Goal: Task Accomplishment & Management: Manage account settings

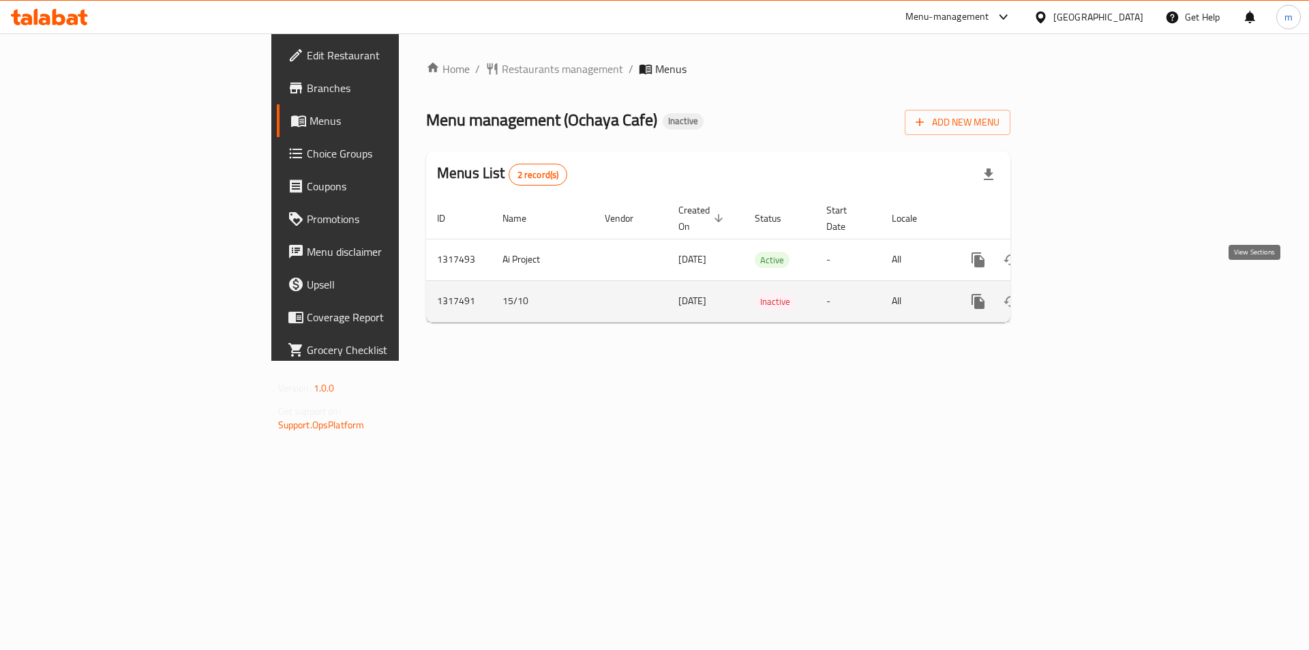
click at [1084, 294] on icon "enhanced table" at bounding box center [1076, 301] width 16 height 16
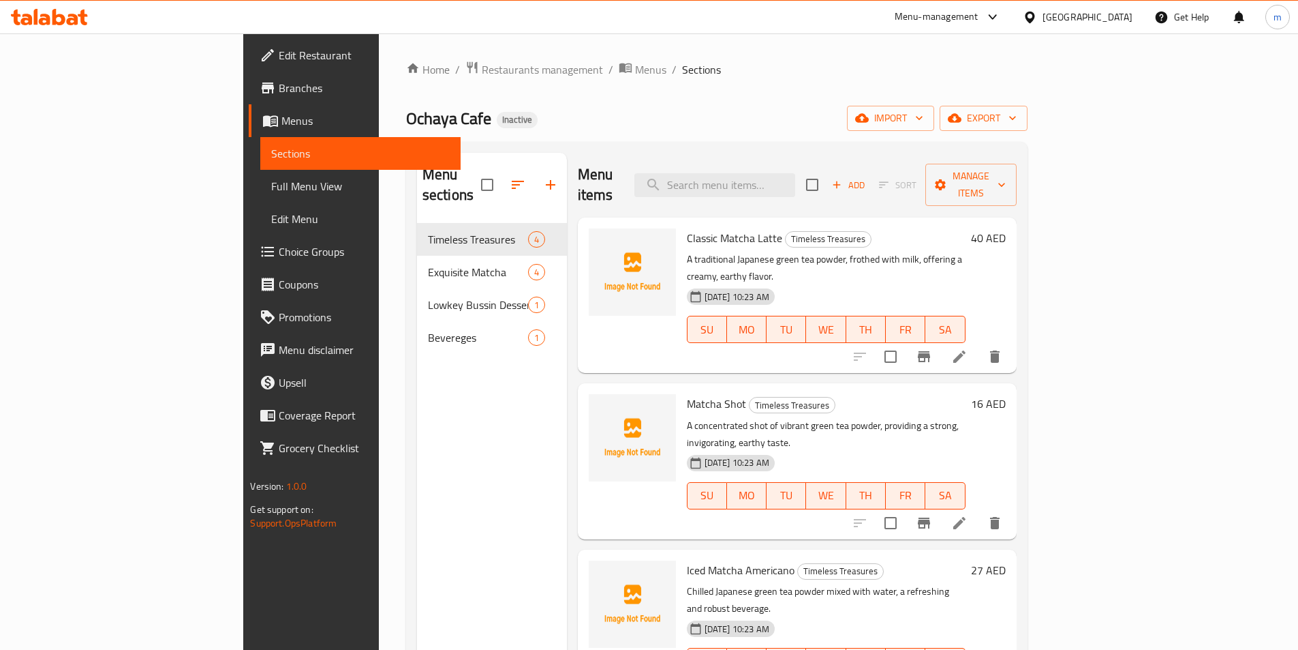
click at [271, 182] on span "Full Menu View" at bounding box center [360, 186] width 178 height 16
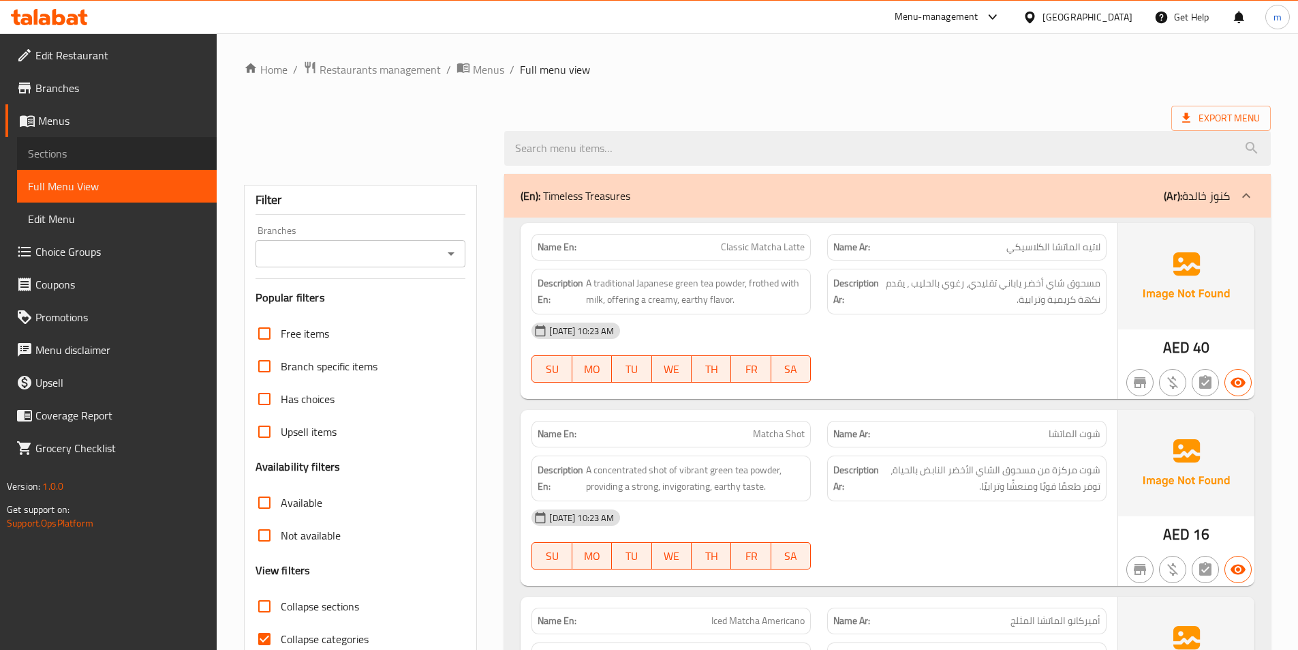
click at [57, 162] on span "Sections" at bounding box center [117, 153] width 178 height 16
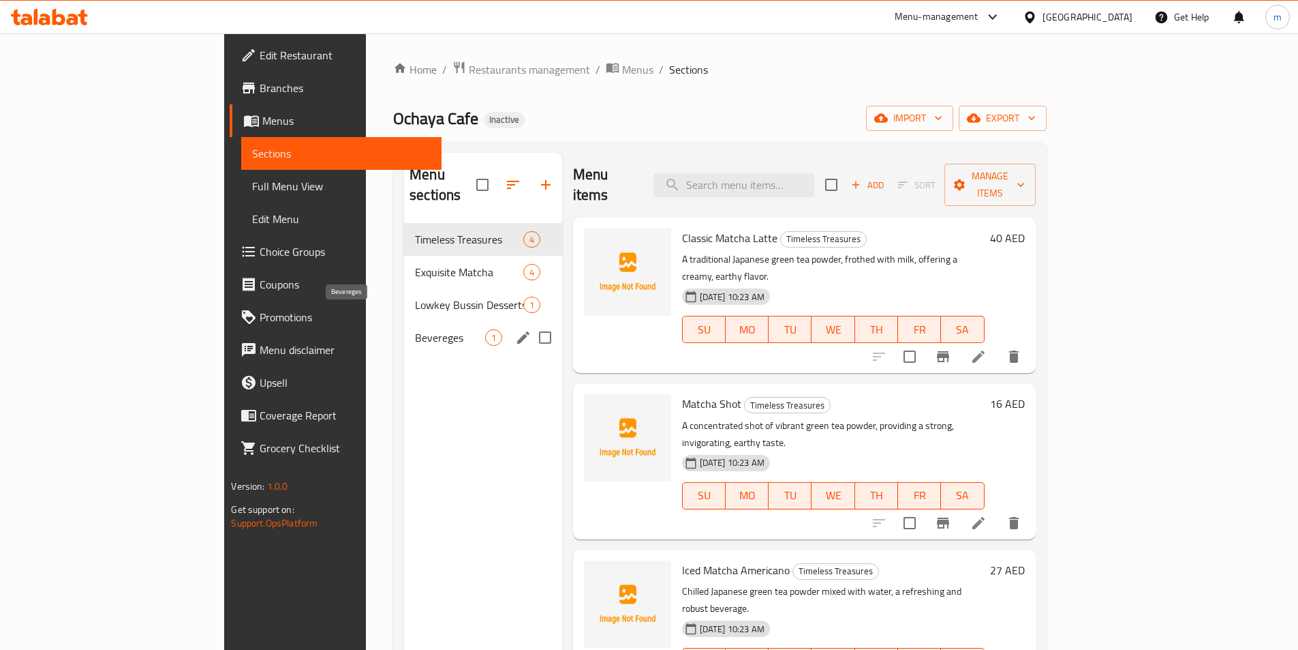
click at [415, 329] on span "Bevereges" at bounding box center [450, 337] width 70 height 16
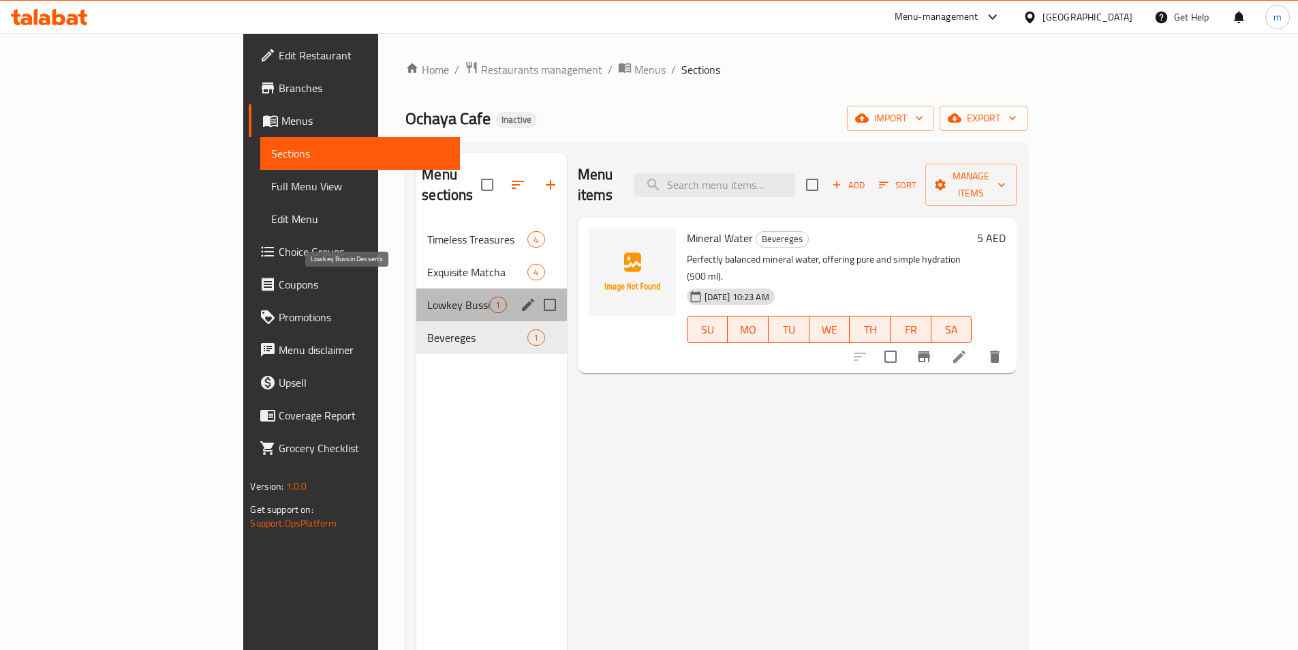
click at [427, 296] on span "Lowkey Bussin Desserts" at bounding box center [458, 304] width 62 height 16
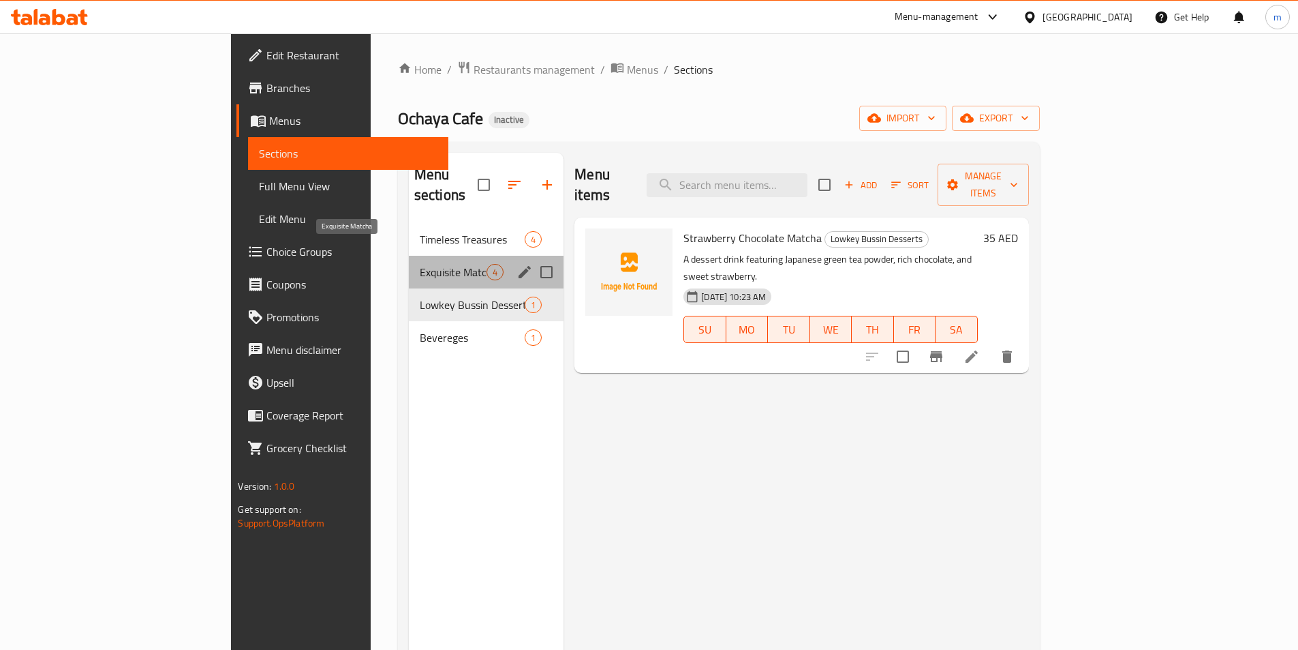
click at [420, 264] on span "Exquisite Matcha" at bounding box center [453, 272] width 67 height 16
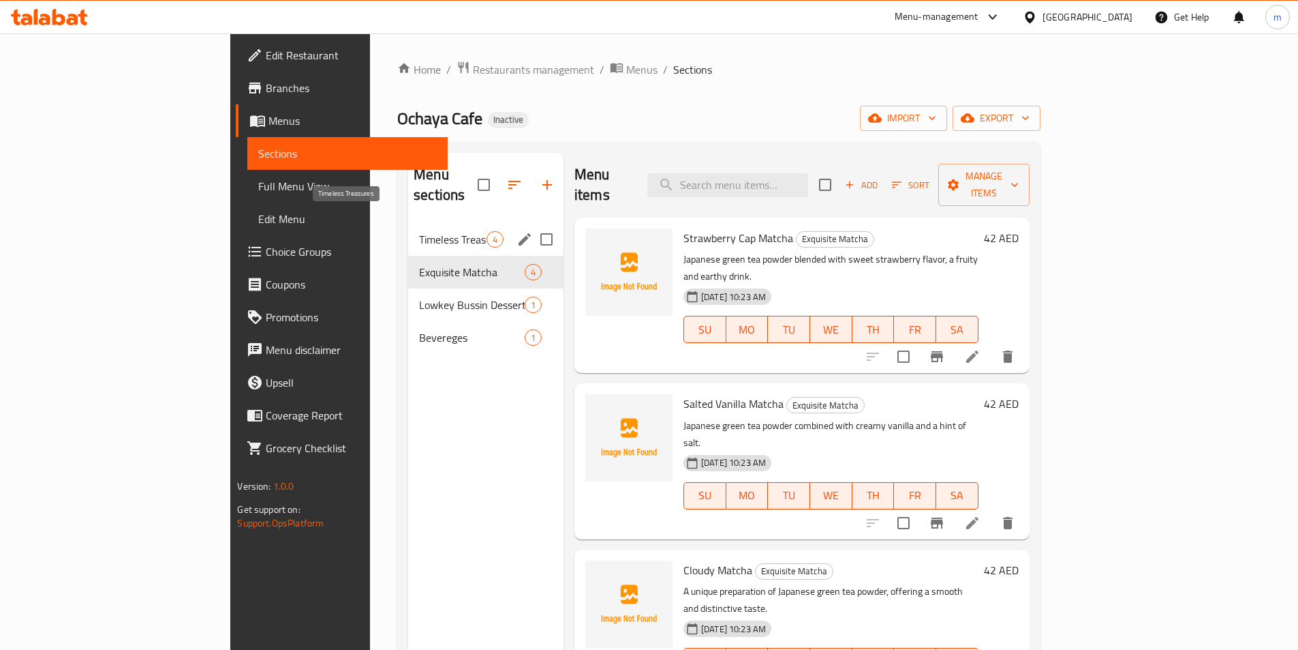
click at [419, 231] on span "Timeless Treasures" at bounding box center [452, 239] width 67 height 16
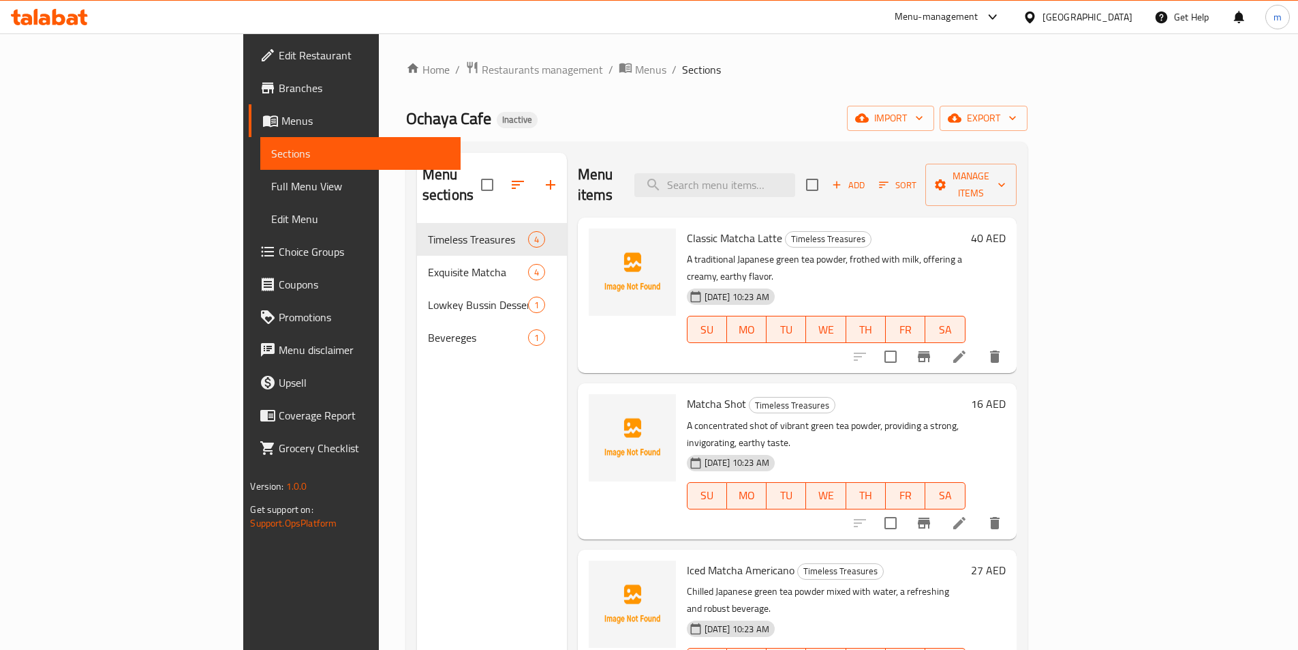
click at [271, 188] on span "Full Menu View" at bounding box center [360, 186] width 178 height 16
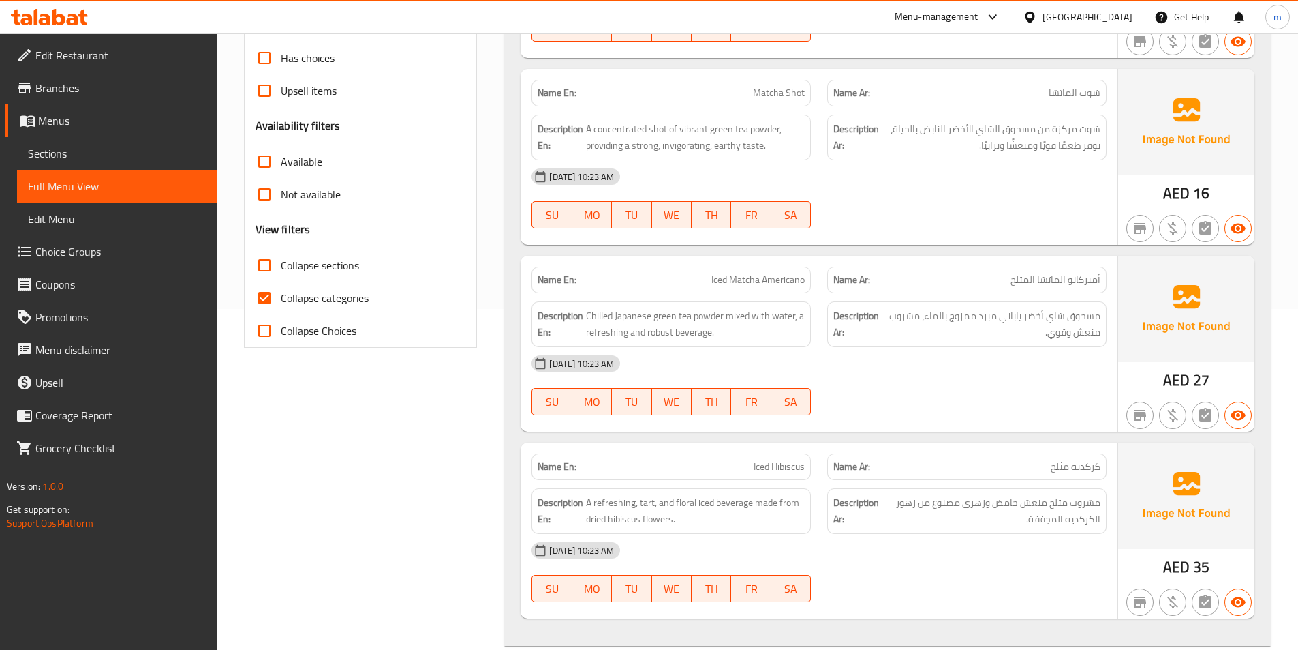
scroll to position [409, 0]
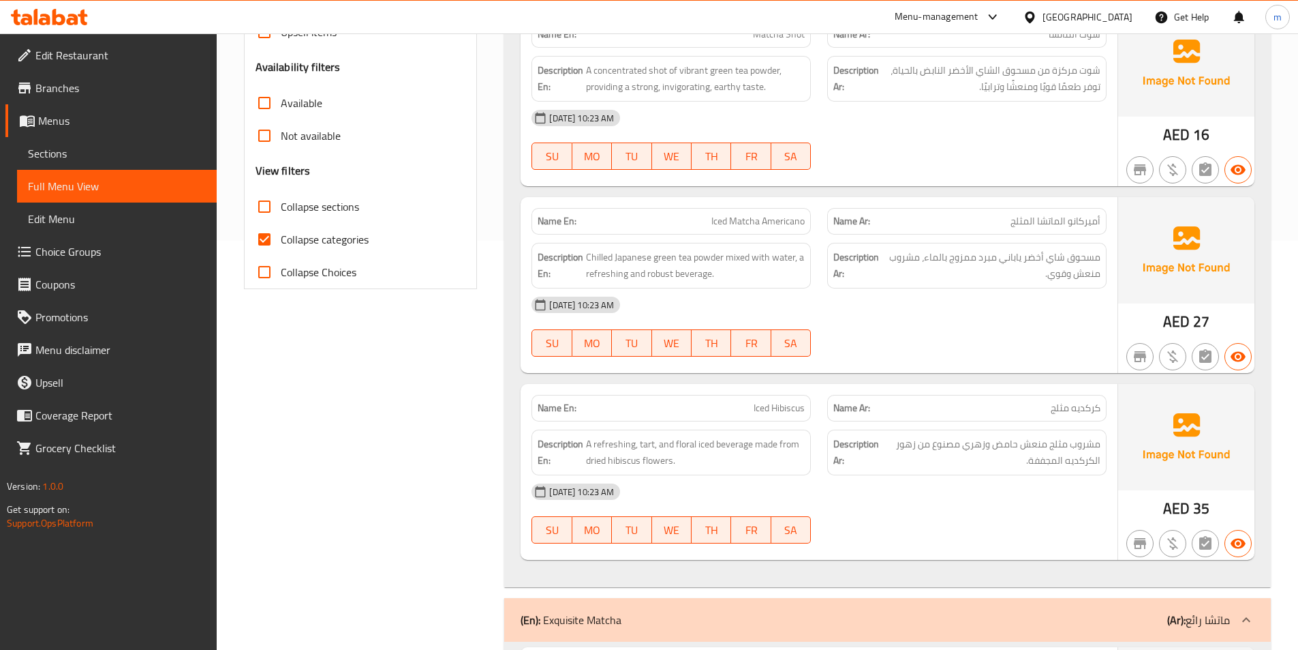
click at [269, 237] on input "Collapse categories" at bounding box center [264, 239] width 33 height 33
checkbox input "false"
click at [55, 49] on span "Edit Restaurant" at bounding box center [120, 55] width 170 height 16
